Goal: Register for event/course

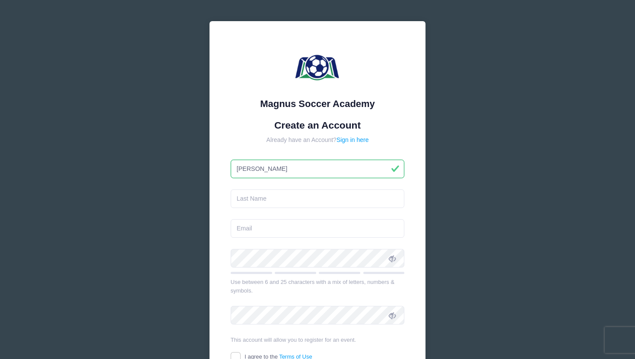
type input "[PERSON_NAME]"
click at [253, 198] on input "text" at bounding box center [318, 199] width 174 height 19
type input "[PERSON_NAME]"
click at [247, 232] on input "email" at bounding box center [318, 228] width 174 height 19
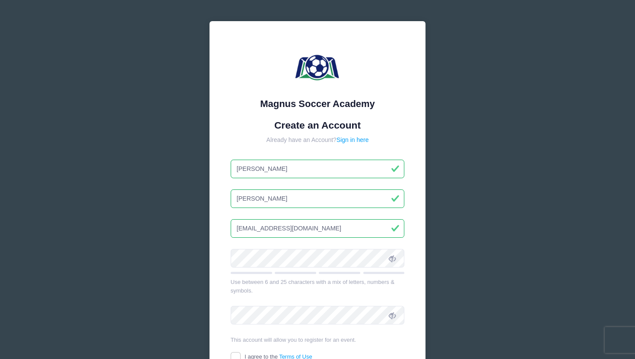
type input "[EMAIL_ADDRESS][DOMAIN_NAME]"
click at [204, 257] on div "Magnus Soccer Academy Create an Account Already have an Account? Sign in here R…" at bounding box center [318, 235] width 230 height 442
click at [389, 257] on icon at bounding box center [392, 258] width 7 height 7
click at [205, 258] on div "Magnus Soccer Academy Create an Account Already have an Account? Sign in here R…" at bounding box center [318, 235] width 230 height 442
click at [356, 139] on link "Sign in here" at bounding box center [353, 140] width 32 height 7
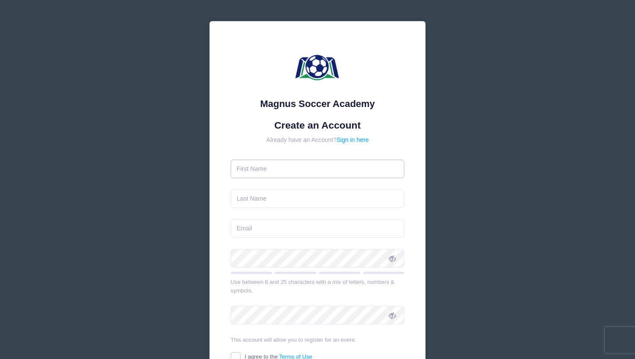
click at [292, 171] on input "text" at bounding box center [318, 169] width 174 height 19
type input "[PERSON_NAME]"
click at [260, 196] on input "text" at bounding box center [318, 199] width 174 height 19
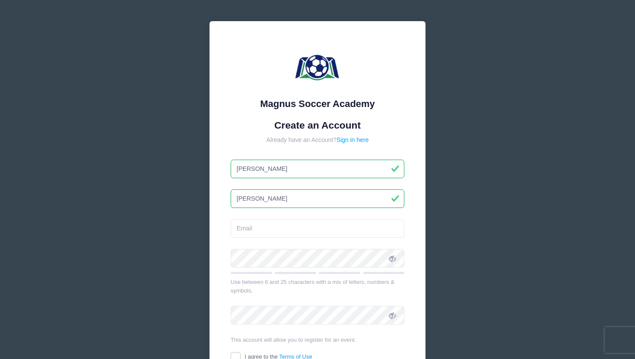
type input "[PERSON_NAME]"
click at [257, 234] on input "email" at bounding box center [318, 228] width 174 height 19
type input "[EMAIL_ADDRESS][DOMAIN_NAME]"
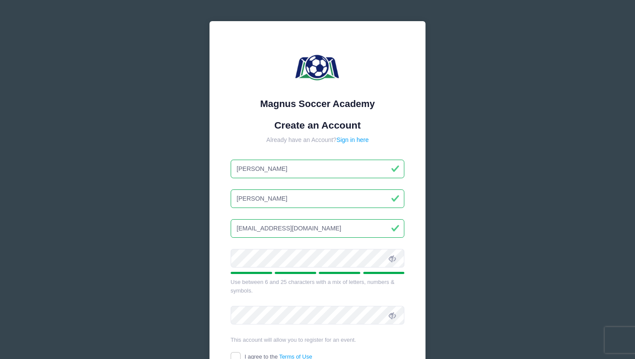
click at [393, 257] on icon at bounding box center [392, 258] width 7 height 7
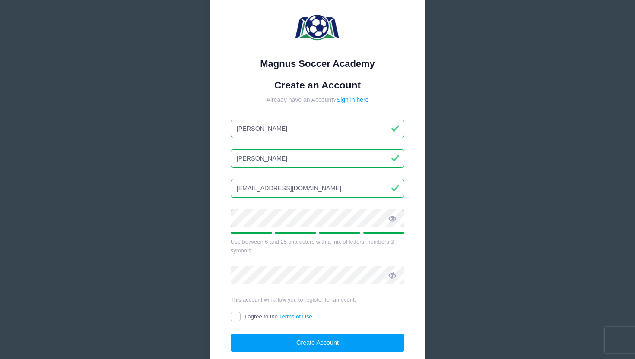
scroll to position [57, 0]
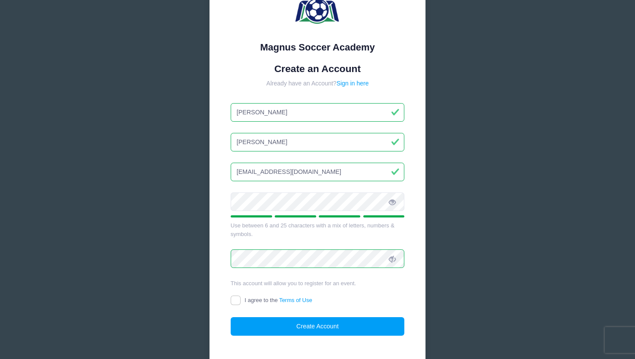
click at [393, 254] on span at bounding box center [392, 259] width 15 height 15
click at [235, 299] on input "I agree to the Terms of Use" at bounding box center [236, 301] width 10 height 10
checkbox input "true"
click at [255, 324] on button "Create Account" at bounding box center [318, 327] width 174 height 19
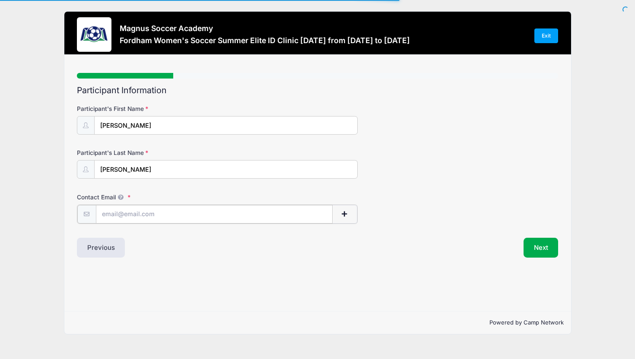
click at [192, 214] on input "Contact Email" at bounding box center [214, 214] width 237 height 19
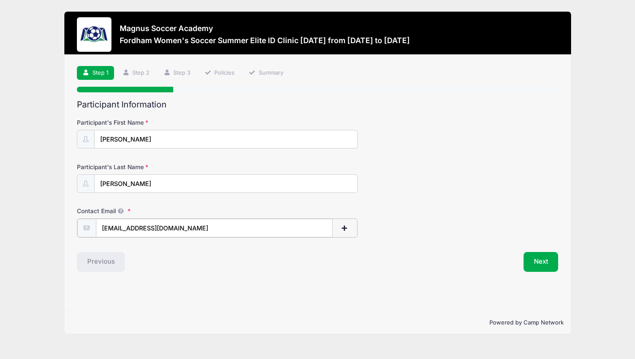
type input "[EMAIL_ADDRESS][DOMAIN_NAME]"
click at [549, 261] on button "Next" at bounding box center [541, 261] width 35 height 20
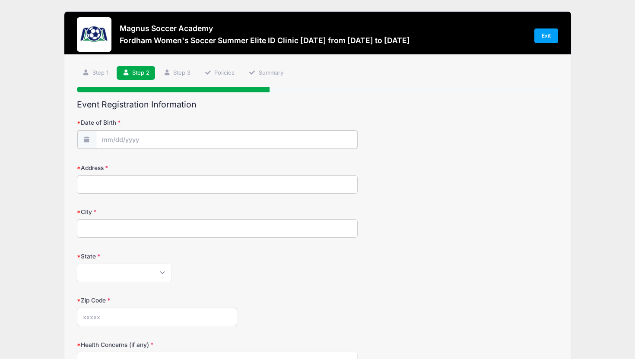
click at [211, 142] on input "Date of Birth" at bounding box center [226, 139] width 261 height 19
click at [186, 165] on span at bounding box center [188, 165] width 6 height 6
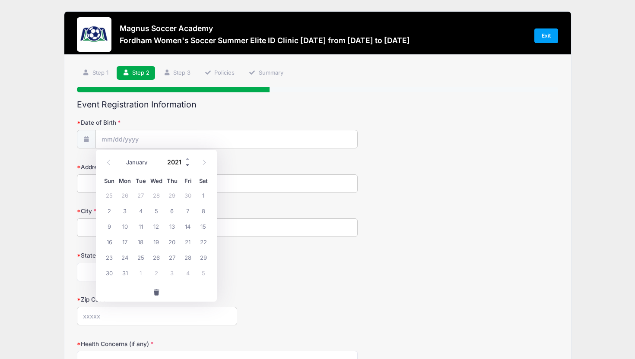
click at [186, 165] on span at bounding box center [188, 165] width 6 height 6
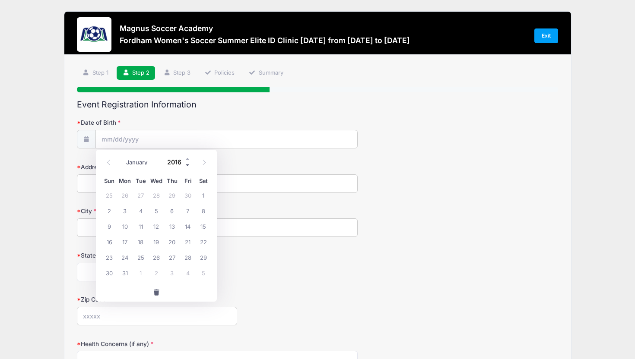
click at [186, 165] on span at bounding box center [188, 165] width 6 height 6
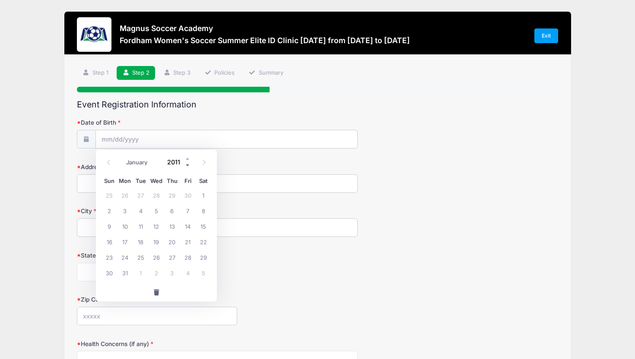
click at [186, 165] on span at bounding box center [188, 165] width 6 height 6
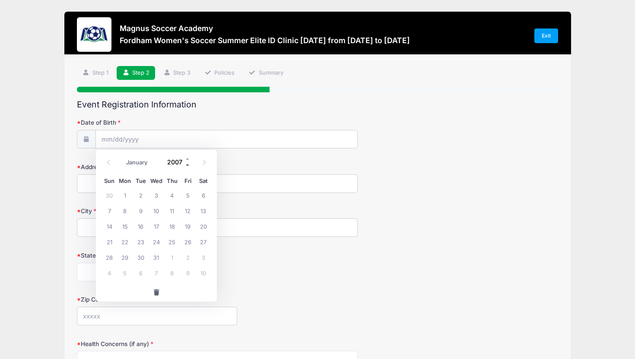
type input "2006"
click at [107, 161] on icon at bounding box center [109, 163] width 6 height 6
select select "7"
click at [184, 243] on span "25" at bounding box center [188, 242] width 16 height 16
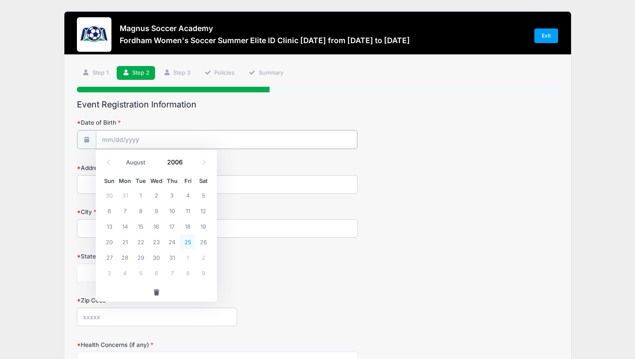
type input "08/25/2006"
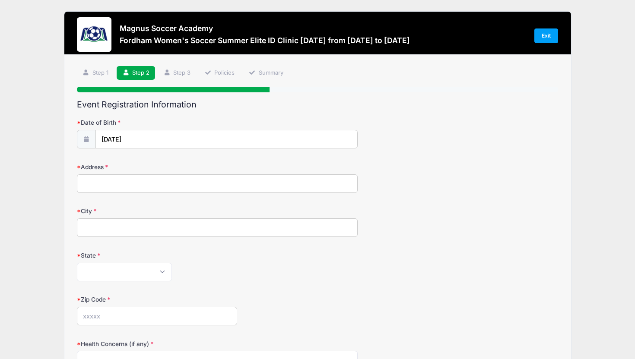
click at [148, 183] on input "Address" at bounding box center [217, 184] width 281 height 19
type input "406 W 31ST ST, 0815"
type input "NEW YORK"
type input "10001"
click at [133, 267] on select "Alabama Alaska American Samoa Arizona Arkansas Armed Forces Africa Armed Forces…" at bounding box center [124, 272] width 95 height 19
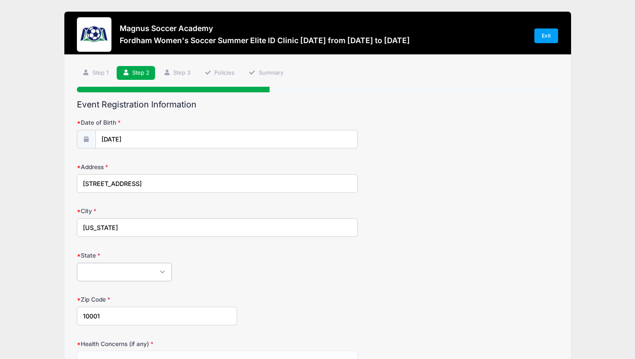
select select "NY"
click at [128, 273] on select "Alabama Alaska American Samoa Arizona Arkansas Armed Forces Africa Armed Forces…" at bounding box center [124, 272] width 95 height 19
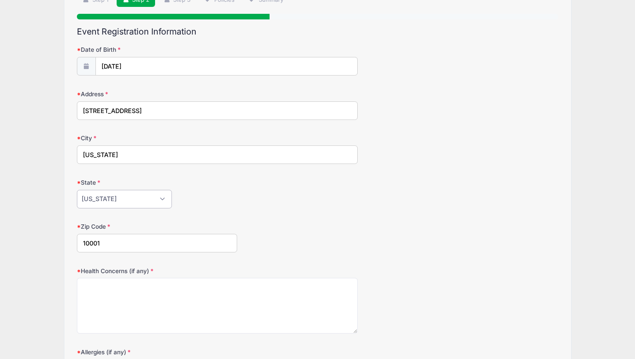
scroll to position [117, 0]
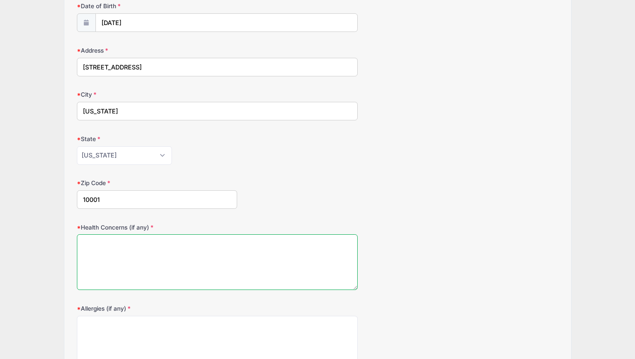
click at [156, 253] on textarea "Health Concerns (if any)" at bounding box center [217, 263] width 281 height 56
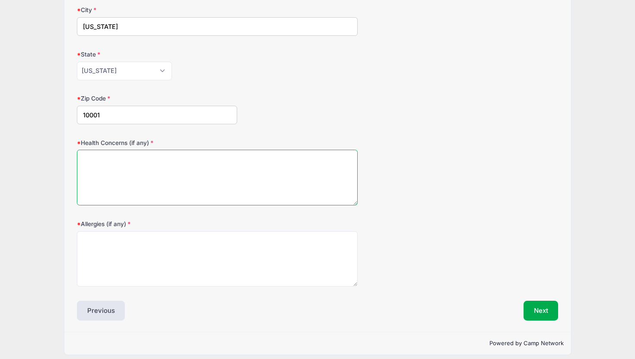
scroll to position [208, 0]
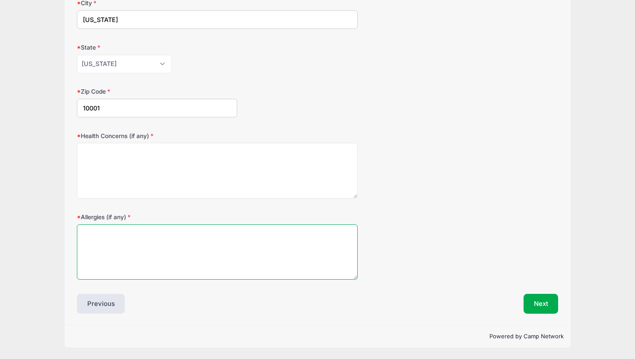
click at [160, 238] on textarea "Allergies (if any)" at bounding box center [217, 253] width 281 height 56
click at [90, 233] on textarea "LActose Intolorance" at bounding box center [217, 253] width 281 height 56
type textarea "Lactose Intolorance"
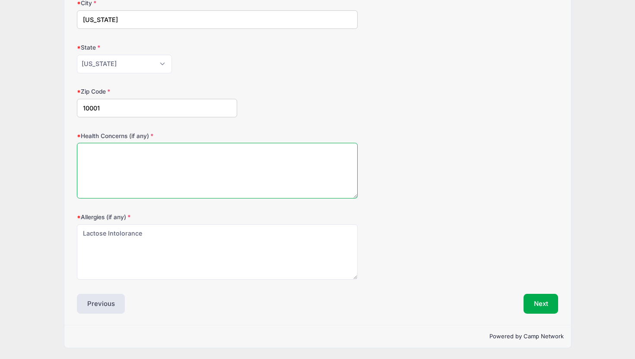
click at [146, 156] on textarea "Health Concerns (if any)" at bounding box center [217, 171] width 281 height 56
type textarea "None"
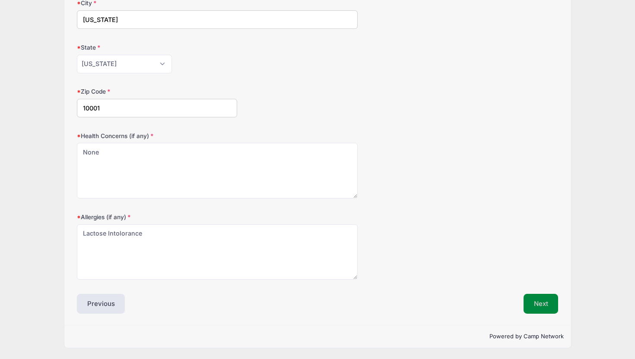
click at [545, 305] on button "Next" at bounding box center [541, 304] width 35 height 20
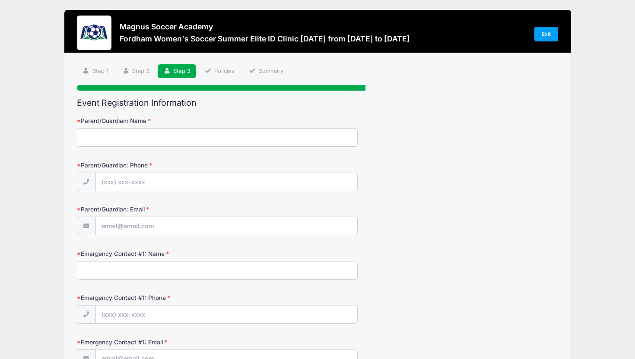
scroll to position [0, 0]
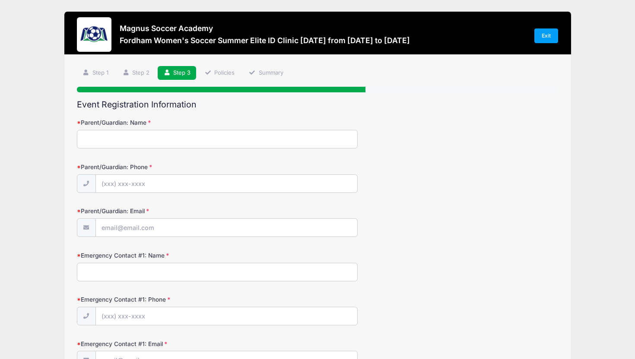
click at [224, 141] on input "Parent/Guardian: Name" at bounding box center [217, 139] width 281 height 19
type input "Pedro"
click at [189, 192] on input "Parent/Guardian: Phone" at bounding box center [226, 184] width 261 height 19
type input "(962) 052-596"
click at [202, 230] on input "Parent/Guardian: Email" at bounding box center [226, 228] width 261 height 19
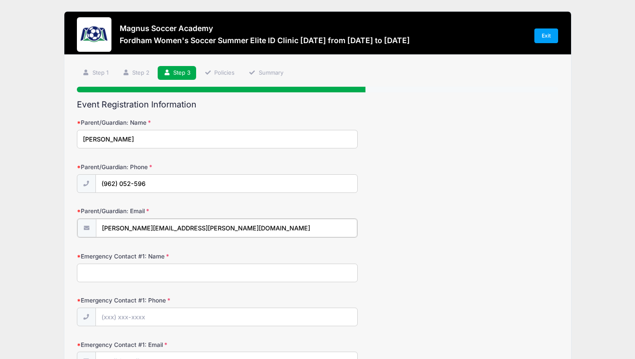
type input "pedro.v.goncalves@telecom.pt"
click at [188, 268] on input "Emergency Contact #1: Name" at bounding box center [217, 272] width 281 height 19
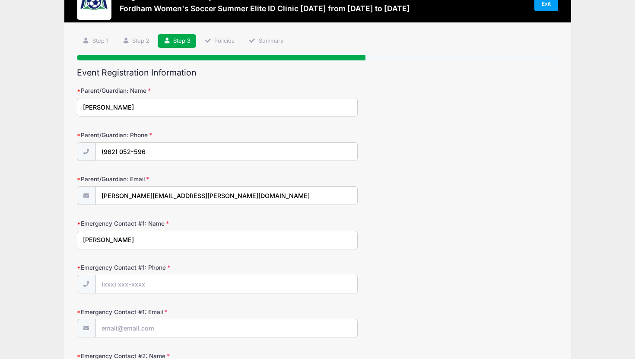
scroll to position [87, 0]
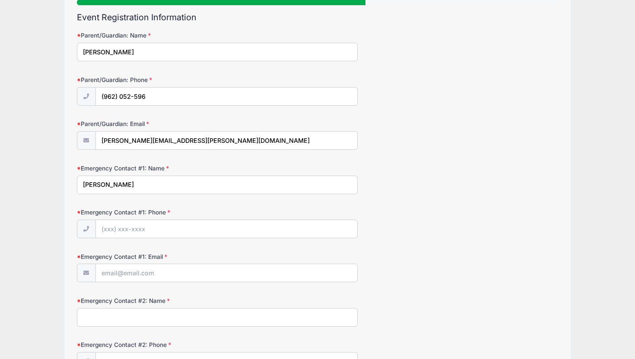
type input "Teresa Santos"
click at [140, 226] on input "Emergency Contact #1: Phone" at bounding box center [226, 229] width 261 height 19
type input "(963) 336-66"
click at [148, 274] on input "Emergency Contact #1: Email" at bounding box center [226, 273] width 261 height 19
click at [248, 121] on div "Parent/Guardian: Email pedro.v.goncalves@telecom.pt" at bounding box center [318, 135] width 482 height 30
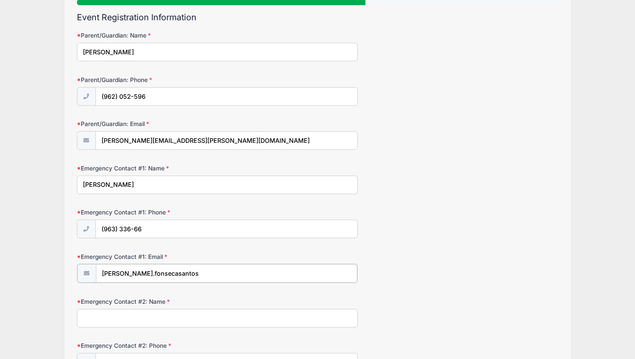
click at [187, 276] on input "teresa.fonsecasantos" at bounding box center [226, 273] width 261 height 19
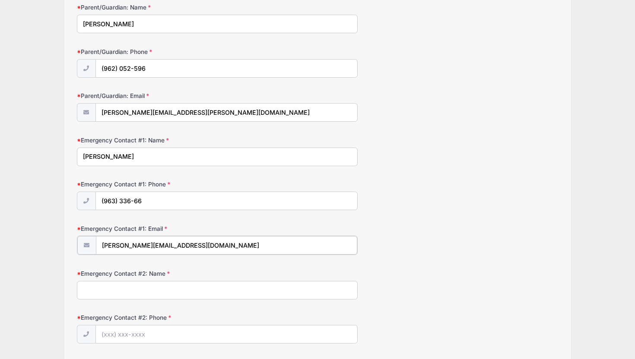
scroll to position [122, 0]
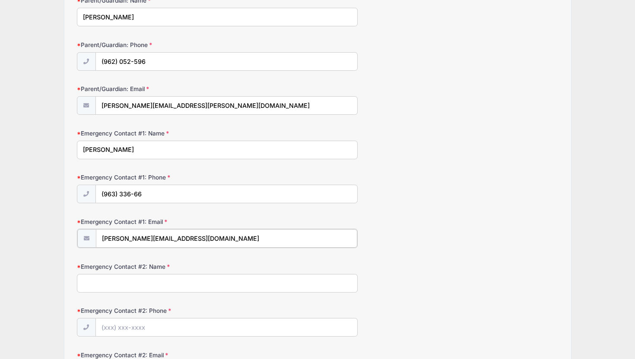
type input "teresa.fonsecasantos@gmail.com"
click at [175, 282] on input "Emergency Contact #2: Name" at bounding box center [217, 282] width 281 height 19
drag, startPoint x: 102, startPoint y: 268, endPoint x: 162, endPoint y: 267, distance: 59.6
click at [162, 267] on label "Emergency Contact #2: Name" at bounding box center [157, 266] width 161 height 9
click at [159, 278] on input "Emergency Contact #2: Name" at bounding box center [217, 282] width 281 height 19
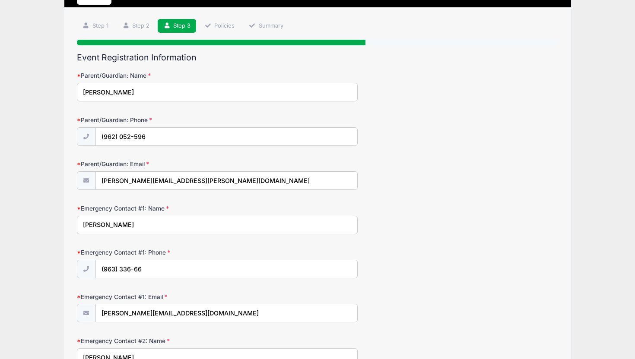
scroll to position [48, 0]
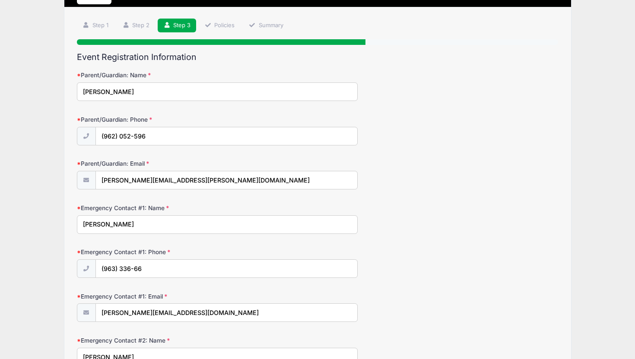
type input "Pedro Goncalves"
click at [194, 95] on input "Pedro" at bounding box center [217, 92] width 281 height 19
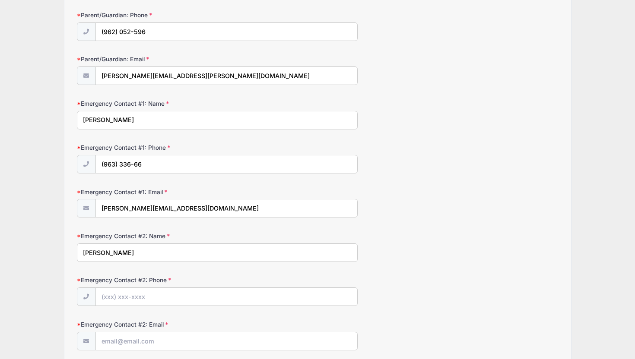
scroll to position [200, 0]
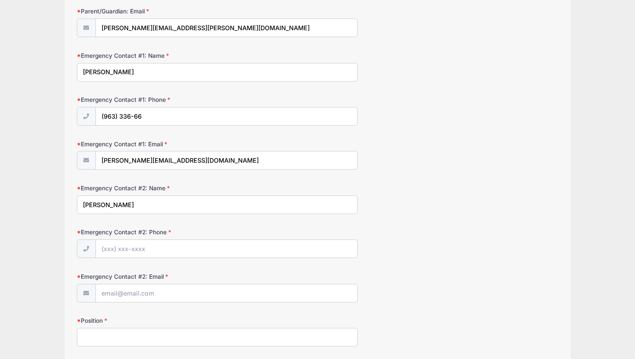
type input "Pedro Goncalves"
click at [164, 251] on input "Emergency Contact #2: Phone" at bounding box center [226, 249] width 261 height 19
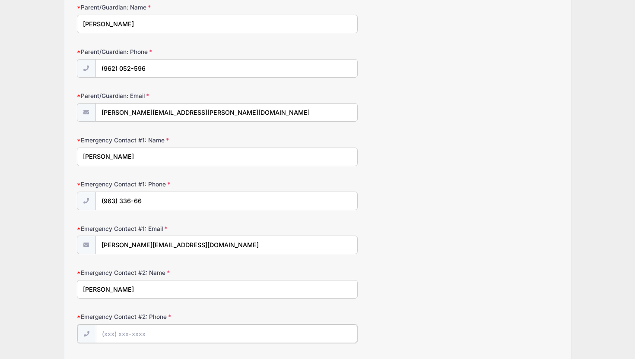
scroll to position [0, 0]
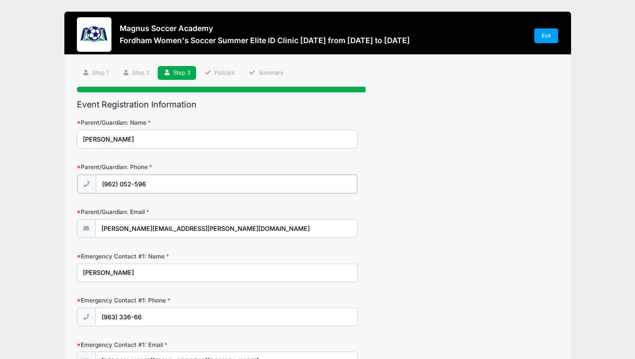
drag, startPoint x: 157, startPoint y: 184, endPoint x: 94, endPoint y: 185, distance: 63.1
click at [94, 185] on div "(962) 052-596" at bounding box center [217, 184] width 281 height 19
drag, startPoint x: 140, startPoint y: 271, endPoint x: 63, endPoint y: 268, distance: 76.5
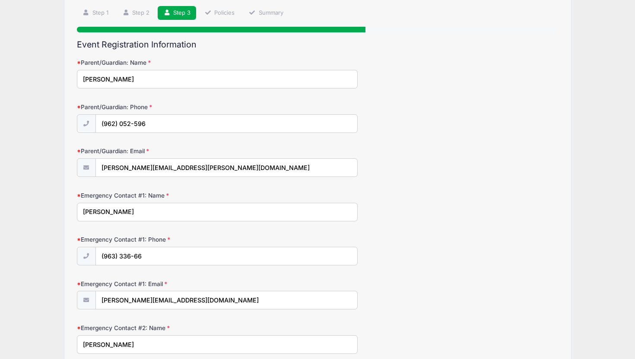
scroll to position [63, 0]
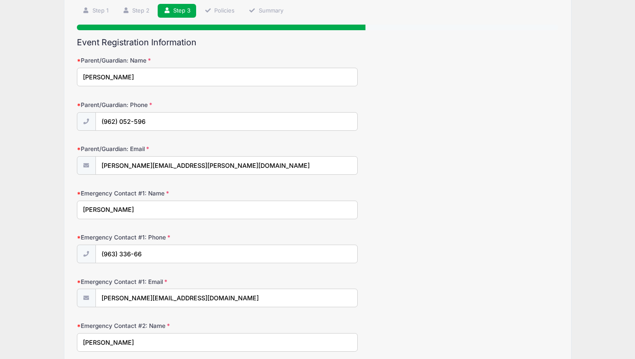
type input "Amelie Burg"
drag, startPoint x: 168, startPoint y: 254, endPoint x: 60, endPoint y: 251, distance: 108.0
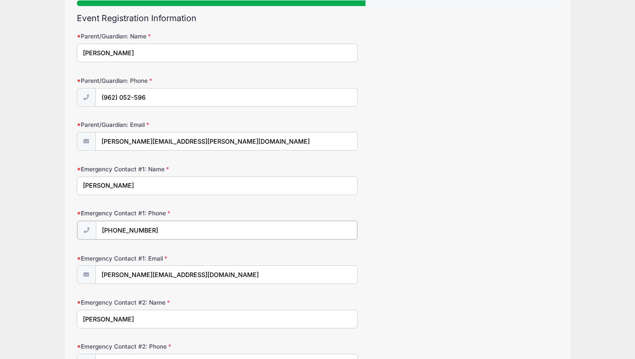
scroll to position [90, 0]
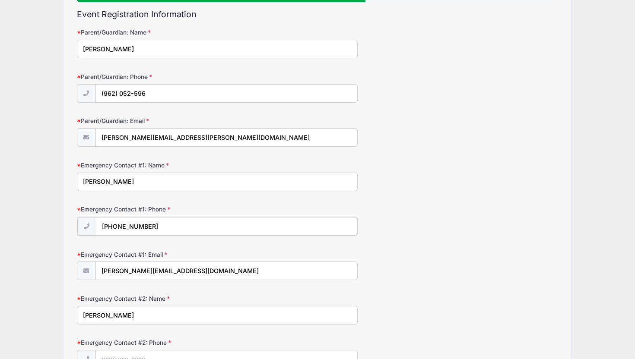
type input "(805) 952-9246"
drag, startPoint x: 210, startPoint y: 268, endPoint x: 96, endPoint y: 267, distance: 114.1
click at [96, 267] on input "teresa.fonsecasantos@gmail.com" at bounding box center [226, 270] width 261 height 19
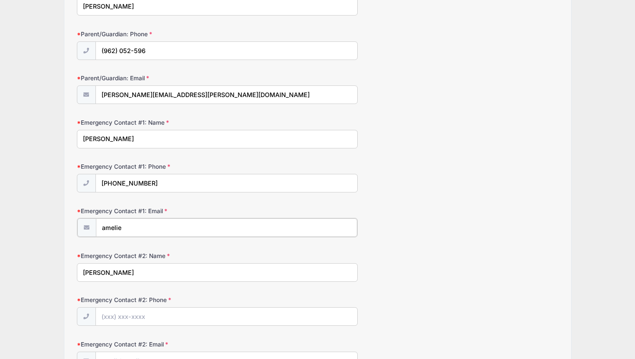
scroll to position [133, 0]
type input "amelie"
drag, startPoint x: 168, startPoint y: 275, endPoint x: 50, endPoint y: 275, distance: 118.4
click at [50, 275] on div "Magnus Soccer Academy Fordham Women's Soccer Summer Elite ID Clinic October 19t…" at bounding box center [317, 313] width 609 height 892
type input "Teresa Santos"
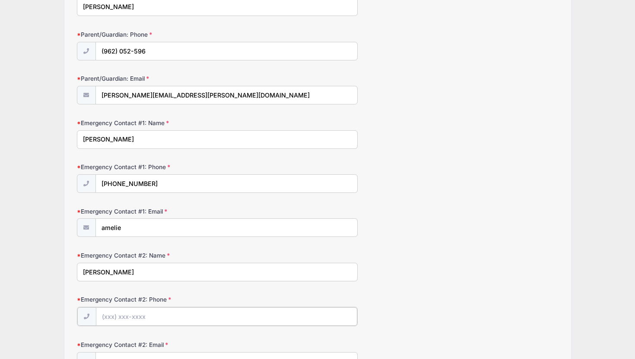
click at [145, 316] on input "Emergency Contact #2: Phone" at bounding box center [226, 317] width 261 height 19
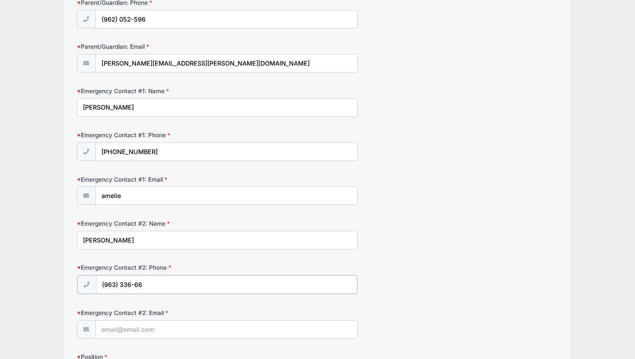
scroll to position [176, 0]
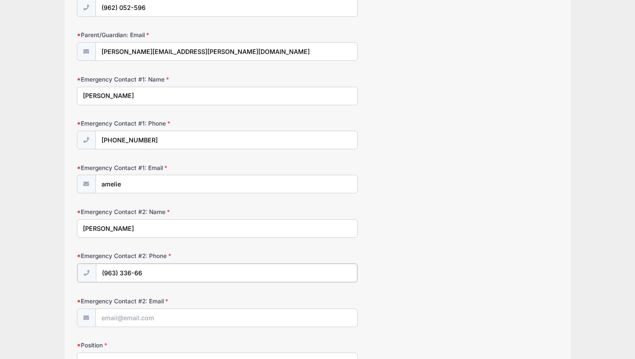
type input "(963) 336-66"
click at [128, 320] on input "Emergency Contact #2: Email" at bounding box center [226, 317] width 261 height 19
click at [173, 330] on form "Parent/Guardian: Name Pedro Goncalves Parent/Guardian: Phone (962) 052-596 Pare…" at bounding box center [318, 289] width 482 height 694
click at [171, 314] on input "Emergency Contact #2: Email" at bounding box center [226, 317] width 261 height 19
type input "teresa.fonsecasantos@gmail.com"
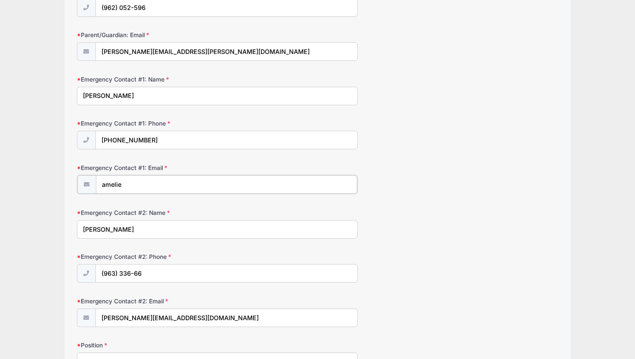
click at [141, 188] on input "amelie" at bounding box center [226, 184] width 261 height 19
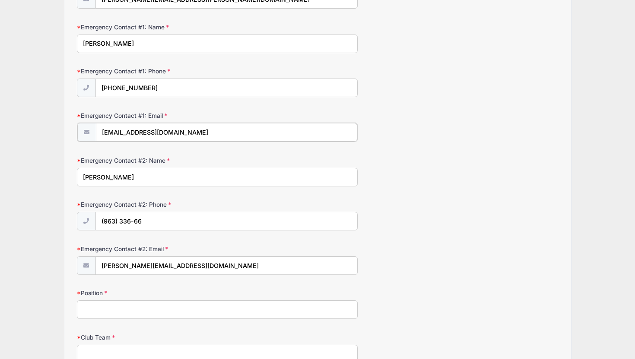
scroll to position [232, 0]
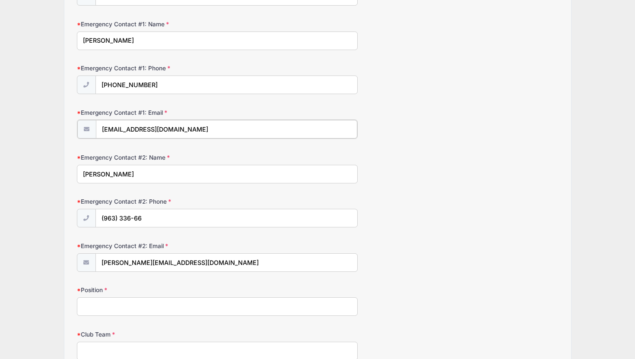
type input "amelieburg22@gmail.com"
click at [153, 312] on input "Position" at bounding box center [217, 306] width 281 height 19
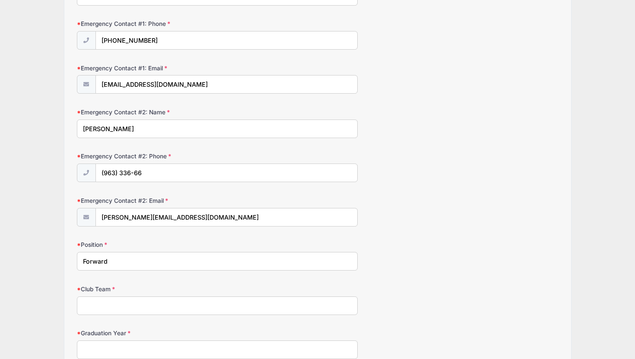
scroll to position [321, 0]
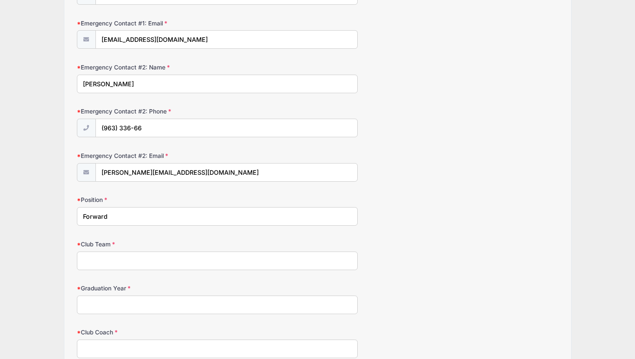
click at [167, 259] on input "Club Team" at bounding box center [217, 261] width 281 height 19
click at [168, 212] on input "Forward" at bounding box center [217, 216] width 281 height 19
click at [167, 215] on input "Forward" at bounding box center [217, 216] width 281 height 19
type input "Forward / Midfield"
click at [156, 254] on input "Club Team" at bounding box center [217, 261] width 281 height 19
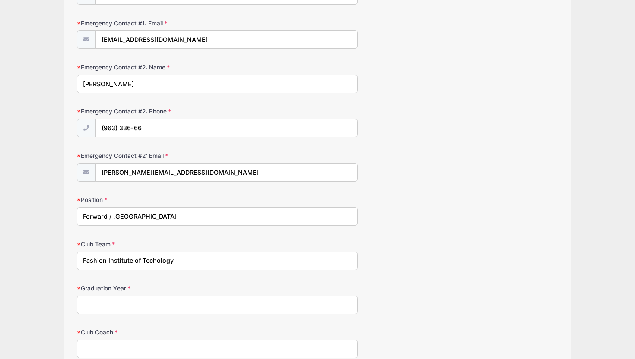
type input "Fashion Institute of Techology"
click at [137, 303] on input "Graduation Year" at bounding box center [217, 305] width 281 height 19
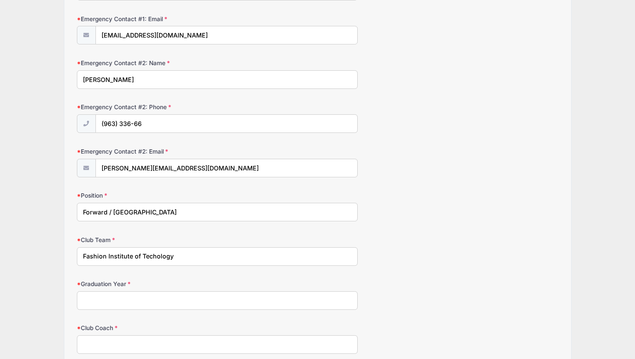
scroll to position [431, 0]
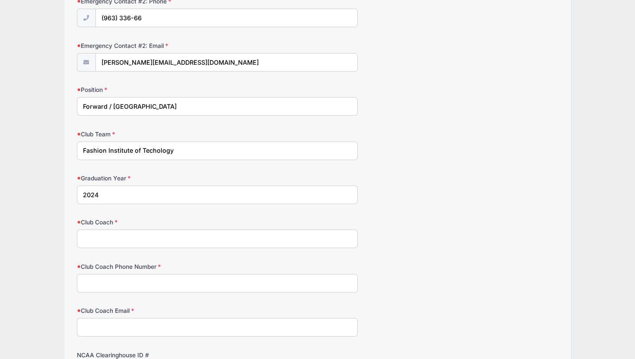
type input "2024"
click at [146, 240] on input "Club Coach" at bounding box center [217, 239] width 281 height 19
drag, startPoint x: 82, startPoint y: 150, endPoint x: 194, endPoint y: 149, distance: 112.3
click at [195, 149] on input "Fashion Institute of Techology" at bounding box center [217, 151] width 281 height 19
click at [143, 244] on input "Club Coach" at bounding box center [217, 239] width 281 height 19
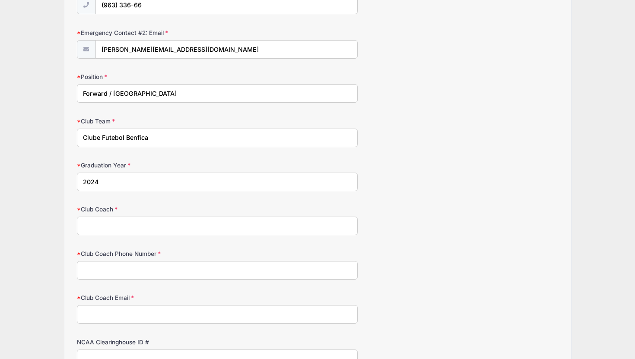
scroll to position [449, 0]
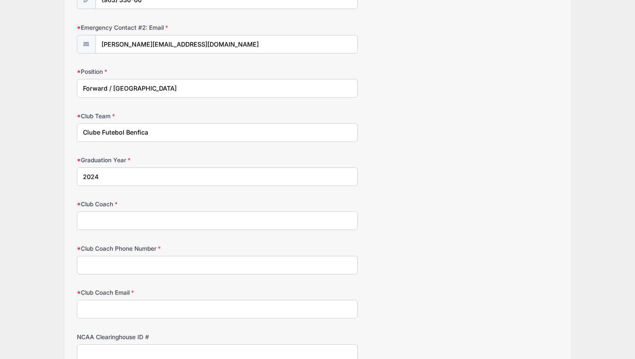
drag, startPoint x: 156, startPoint y: 135, endPoint x: 71, endPoint y: 132, distance: 84.7
click at [71, 132] on div "Step 3 /7 Step 1 Step 2 Step 3 Policies Summary Participant Information Partici…" at bounding box center [317, 7] width 507 height 803
type input "Next Level Portugal"
click at [115, 221] on input "Club Coach" at bounding box center [217, 221] width 281 height 19
type input "Henrique Cardoso"
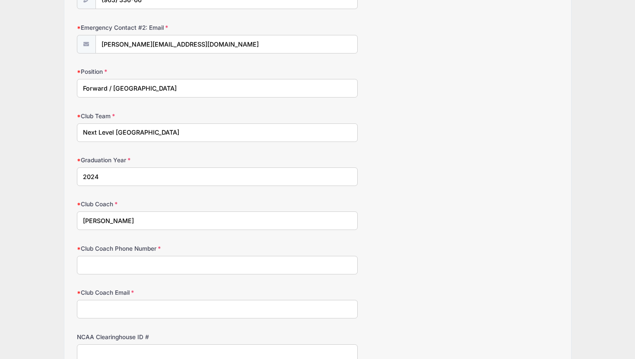
click at [95, 264] on input "Club Coach Phone Number" at bounding box center [217, 265] width 281 height 19
type input "+351913080766"
click at [111, 310] on input "Club Coach Email" at bounding box center [217, 309] width 281 height 19
click at [146, 326] on form "Parent/Guardian: Name Pedro Goncalves Parent/Guardian: Phone (962) 052-596 Pare…" at bounding box center [318, 16] width 482 height 694
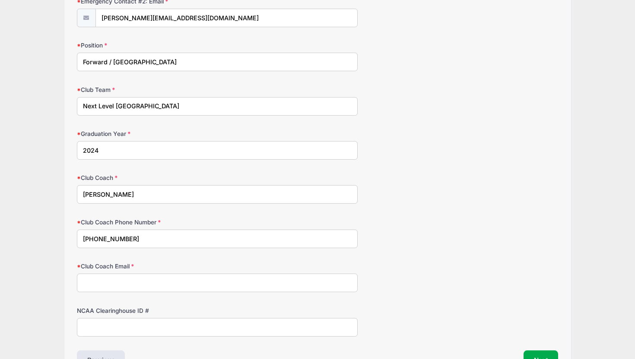
scroll to position [477, 0]
click at [159, 279] on input "Club Coach Email" at bounding box center [217, 282] width 281 height 19
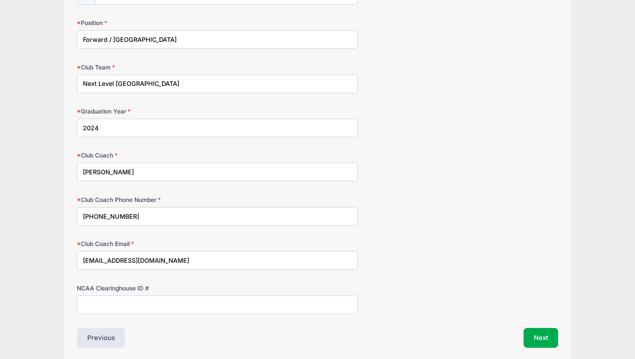
scroll to position [502, 0]
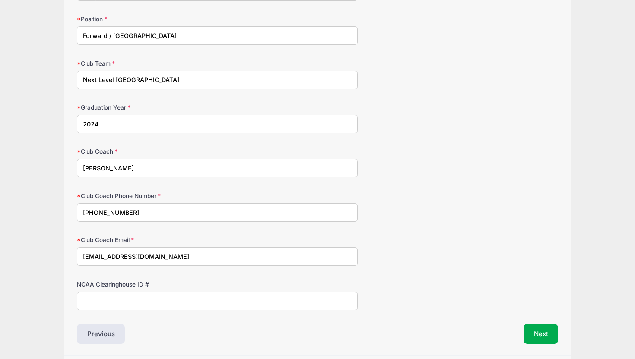
type input "hc@nextlevel.pt"
click at [160, 293] on input "NCAA Clearinghouse ID #" at bounding box center [217, 301] width 281 height 19
drag, startPoint x: 76, startPoint y: 283, endPoint x: 144, endPoint y: 283, distance: 67.4
click at [144, 283] on label "NCAA Clearinghouse ID #" at bounding box center [157, 284] width 161 height 9
copy label "NCAA Clearinghouse ID"
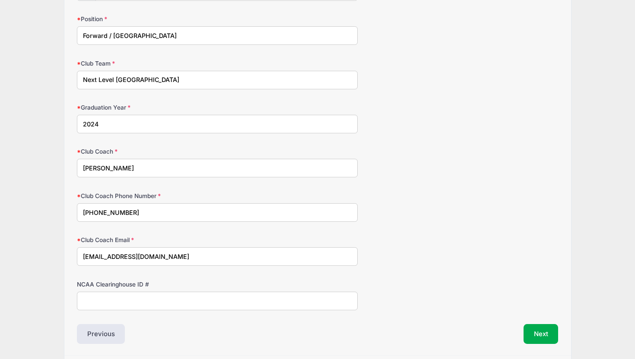
click at [179, 294] on input "NCAA Clearinghouse ID #" at bounding box center [217, 301] width 281 height 19
paste input "2510742865"
type input "2510742865"
click at [537, 336] on button "Next" at bounding box center [541, 334] width 35 height 20
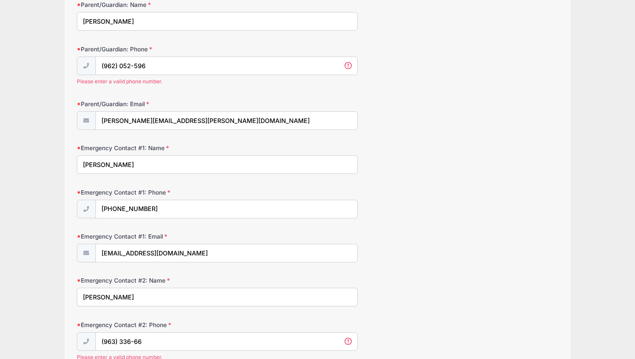
scroll to position [404, 0]
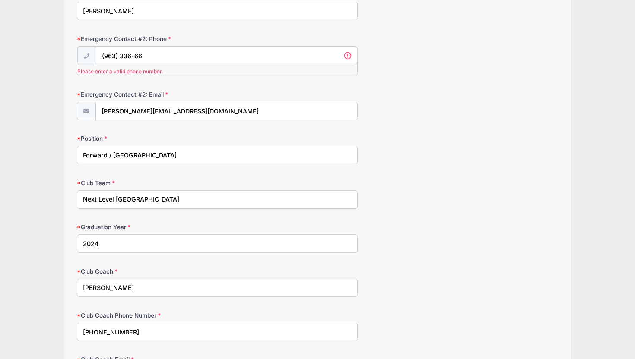
click at [165, 58] on input "(963) 336-66" at bounding box center [226, 56] width 261 height 19
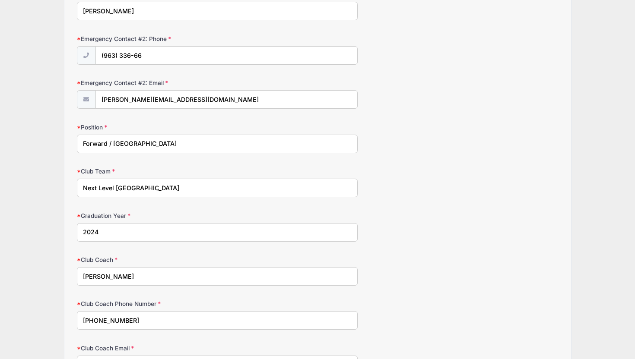
click at [89, 57] on icon at bounding box center [86, 56] width 7 height 6
click at [118, 55] on input "(963) 336-66" at bounding box center [226, 56] width 261 height 19
click at [156, 55] on input "(963) 336-66" at bounding box center [226, 56] width 261 height 19
click at [111, 56] on input "(963) 336-66" at bounding box center [226, 56] width 261 height 19
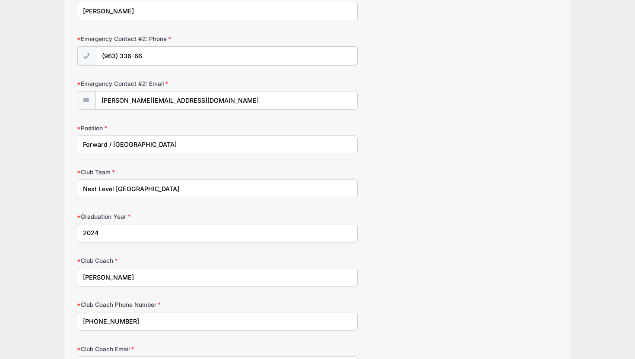
click at [144, 57] on input "(963) 336-66" at bounding box center [226, 56] width 261 height 19
click at [106, 56] on input "(963) 336-66" at bounding box center [226, 56] width 261 height 19
click at [147, 56] on input "(351) 963-3366" at bounding box center [226, 56] width 261 height 19
type input "(3"
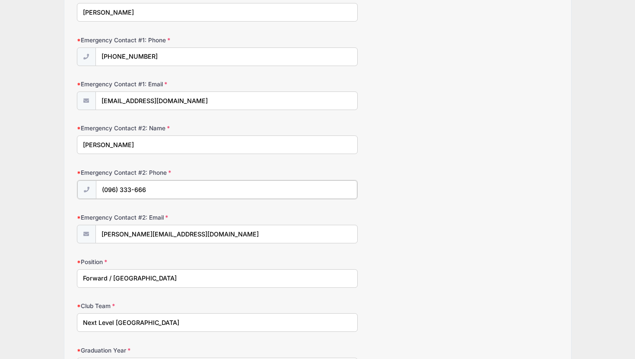
scroll to position [270, 0]
click at [105, 191] on input "(096) 333-666" at bounding box center [226, 190] width 261 height 19
click at [108, 191] on input "(096) 333-666" at bounding box center [226, 190] width 261 height 19
click at [178, 191] on input "(009) 633-3666" at bounding box center [226, 190] width 261 height 19
click at [112, 191] on input "(009) 633-3666" at bounding box center [226, 190] width 261 height 19
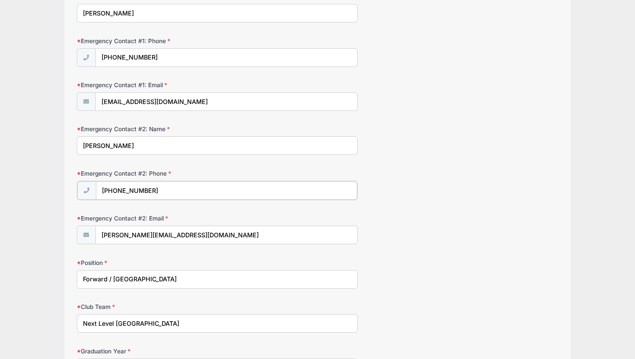
click at [161, 186] on input "(351) 963-3366" at bounding box center [226, 190] width 261 height 19
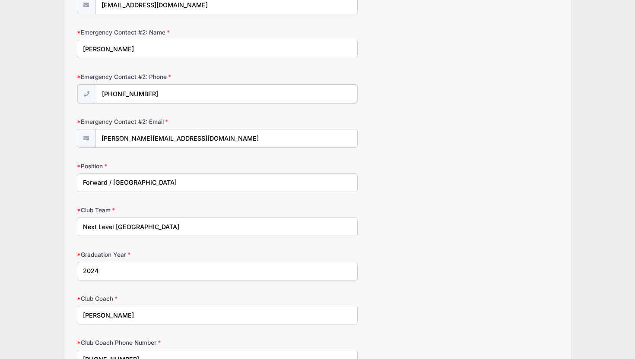
scroll to position [365, 0]
click at [115, 97] on input "(351) 963-3366" at bounding box center [226, 95] width 261 height 19
click at [151, 91] on input "(009) 633-366" at bounding box center [226, 95] width 261 height 19
type input "(009) 633-3666"
click at [395, 160] on form "Parent/Guardian: Name Pedro Goncalves Parent/Guardian: Phone (962) 052-596 Plea…" at bounding box center [318, 105] width 482 height 705
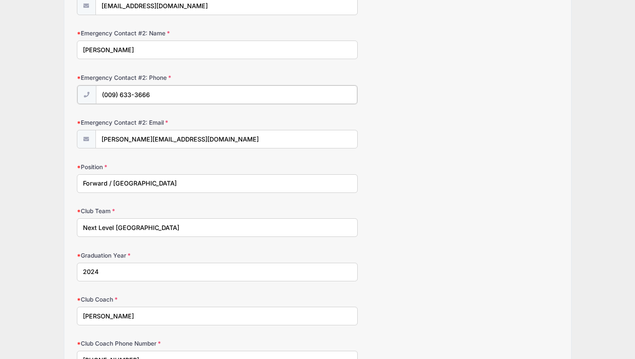
click at [172, 98] on input "(009) 633-3666" at bounding box center [226, 95] width 261 height 19
drag, startPoint x: 158, startPoint y: 96, endPoint x: 103, endPoint y: 97, distance: 54.9
click at [103, 97] on input "(009) 633-3666" at bounding box center [226, 95] width 261 height 19
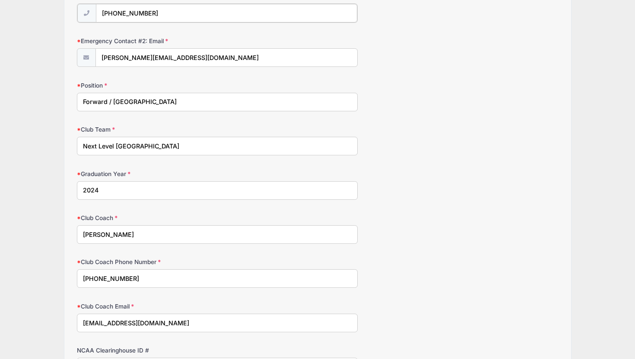
scroll to position [544, 0]
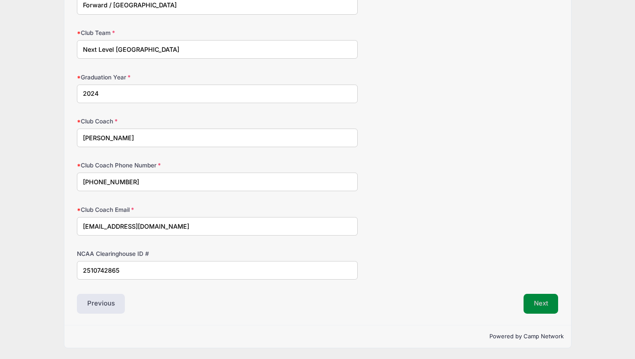
type input "(646) 233-7731"
click at [543, 302] on button "Next" at bounding box center [541, 304] width 35 height 20
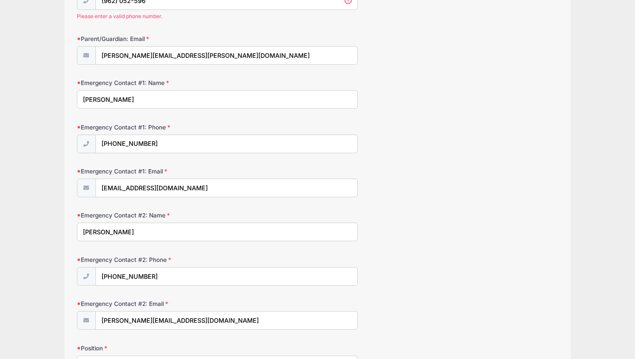
scroll to position [118, 0]
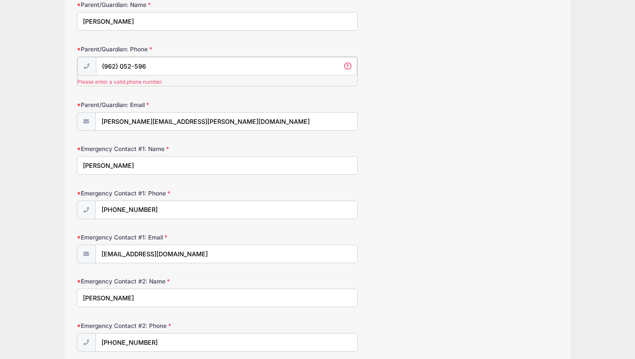
click at [212, 61] on input "(962) 052-596" at bounding box center [226, 66] width 261 height 19
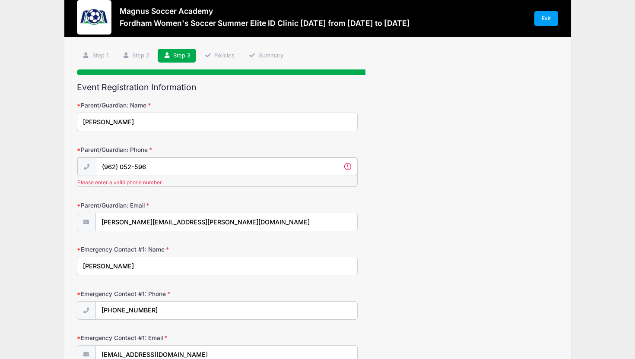
scroll to position [0, 0]
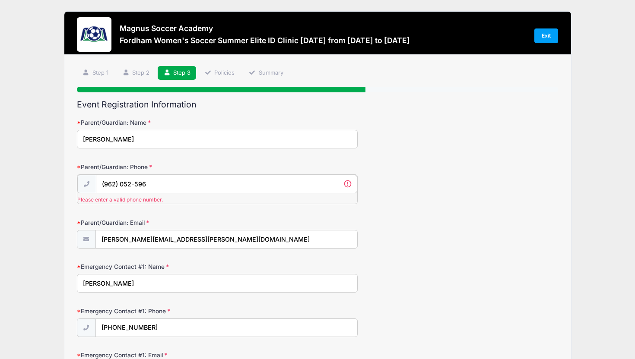
click at [349, 184] on input "(962) 052-596" at bounding box center [226, 184] width 261 height 19
click at [170, 182] on input "(962) 052-596" at bounding box center [226, 184] width 261 height 19
click at [104, 184] on input "(962) 052-596" at bounding box center [226, 184] width 261 height 19
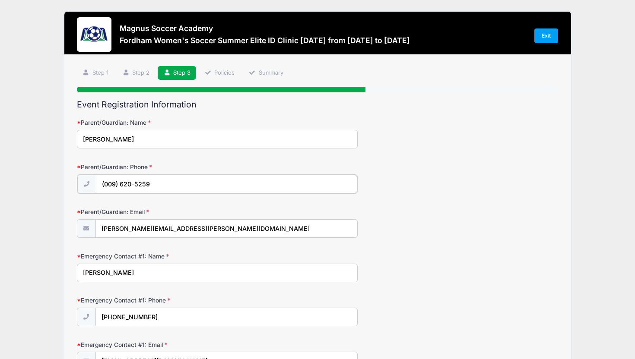
click at [149, 184] on input "(009) 620-5259" at bounding box center [226, 184] width 261 height 19
click at [111, 183] on input "(009) 620-5259" at bounding box center [226, 184] width 261 height 19
click at [144, 184] on input "(096) 205-259" at bounding box center [226, 184] width 261 height 19
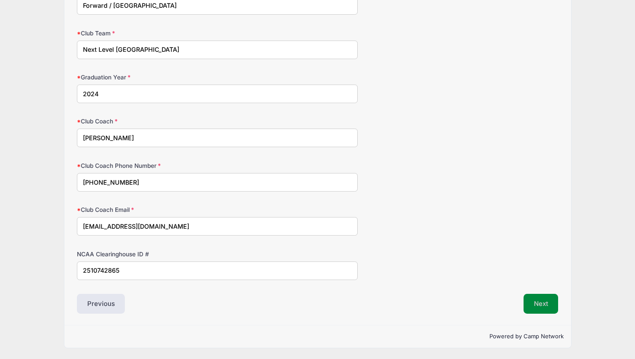
type input "(096) 205-2596"
click at [530, 301] on button "Next" at bounding box center [541, 304] width 35 height 20
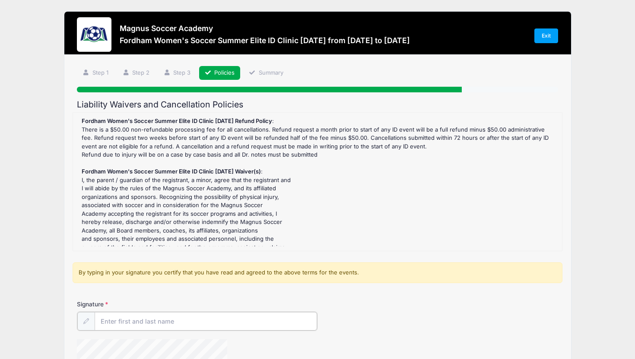
click at [112, 320] on input "Signature" at bounding box center [206, 321] width 222 height 19
type input "R"
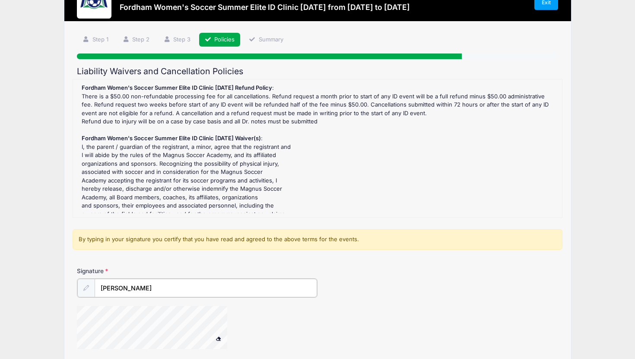
scroll to position [108, 0]
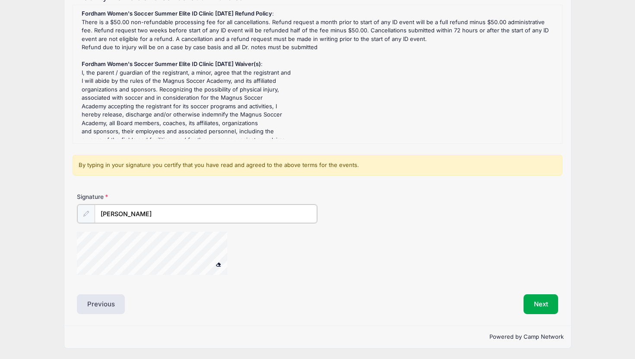
type input "Rita Goncalves"
click at [218, 264] on span at bounding box center [219, 263] width 6 height 5
click at [117, 281] on div "Signature Rita Goncalves" at bounding box center [318, 239] width 490 height 90
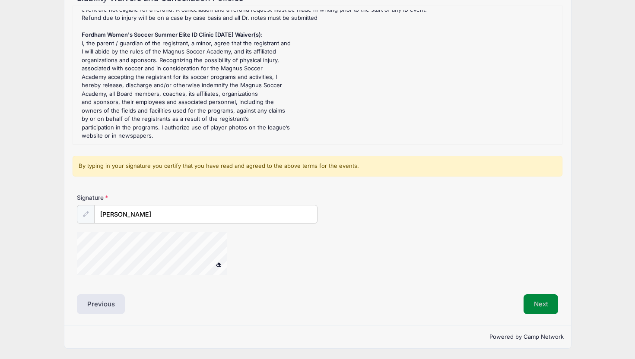
click at [545, 308] on button "Next" at bounding box center [541, 305] width 35 height 20
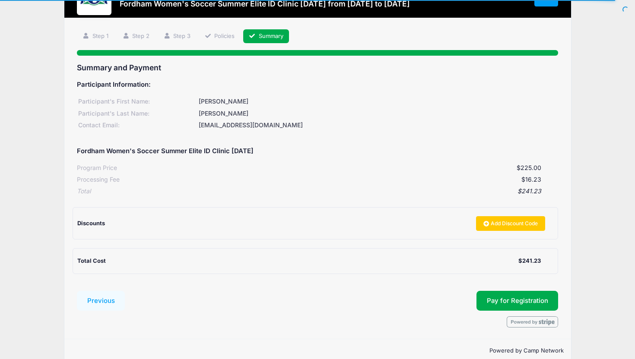
scroll to position [34, 0]
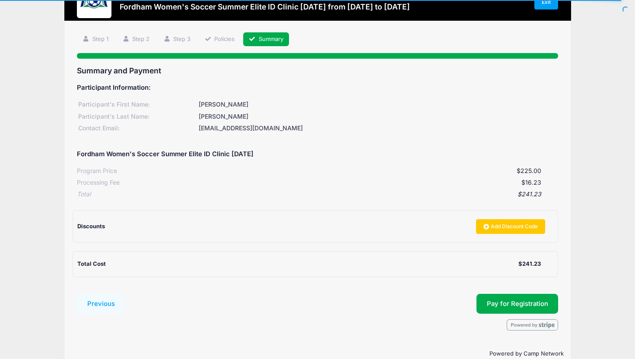
drag, startPoint x: 516, startPoint y: 177, endPoint x: 545, endPoint y: 186, distance: 30.3
click at [545, 186] on div "Processing Fee $16.23" at bounding box center [318, 182] width 482 height 12
click at [490, 177] on div "Processing Fee $16.23" at bounding box center [318, 182] width 482 height 12
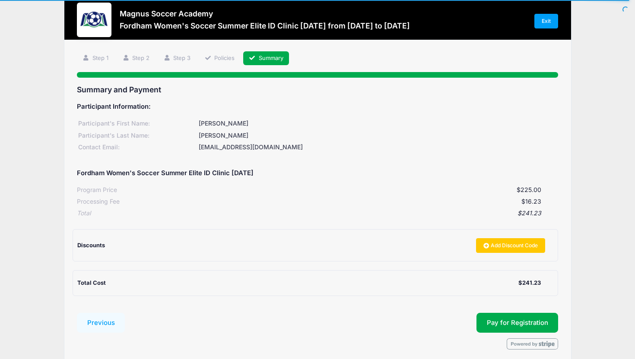
scroll to position [0, 0]
